Goal: Task Accomplishment & Management: Manage account settings

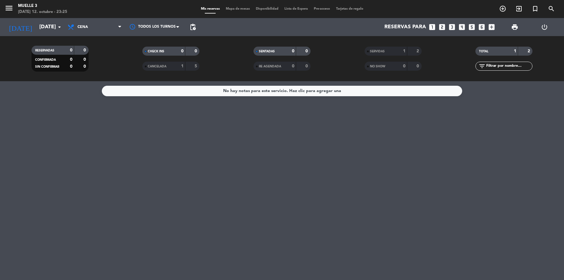
click at [120, 59] on div "CHECK INS 0 0" at bounding box center [171, 54] width 111 height 15
click at [113, 61] on filter-checkbox "RESERVADAS 0 0 CONFIRMADA 0 0 SIN CONFIRMAR 0 0" at bounding box center [60, 59] width 111 height 26
click at [166, 177] on div "No hay notas para este servicio. Haz clic para agregar una" at bounding box center [282, 180] width 564 height 199
click at [230, 12] on div "menu Muelle 3 [DATE] 12. octubre - 23:27 Mis reservas Mapa de mesas Disponibili…" at bounding box center [281, 9] width 563 height 18
click at [257, 7] on span "Disponibilidad" at bounding box center [266, 8] width 29 height 3
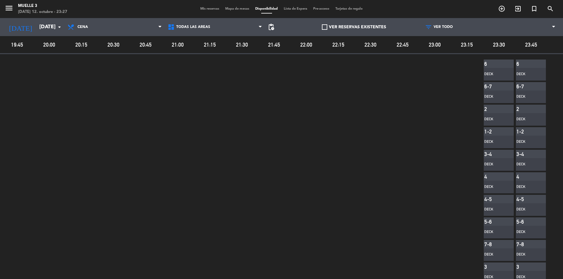
click at [200, 8] on span "Mis reservas" at bounding box center [209, 8] width 25 height 3
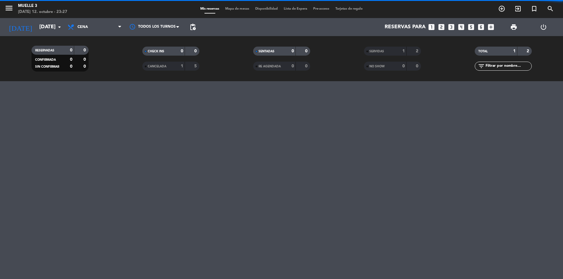
click at [219, 84] on div "menu Muelle 3 [DATE] 12. octubre - 23:27 Mis reservas Mapa de mesas Disponibili…" at bounding box center [281, 139] width 563 height 279
